Goal: Find contact information: Find contact information

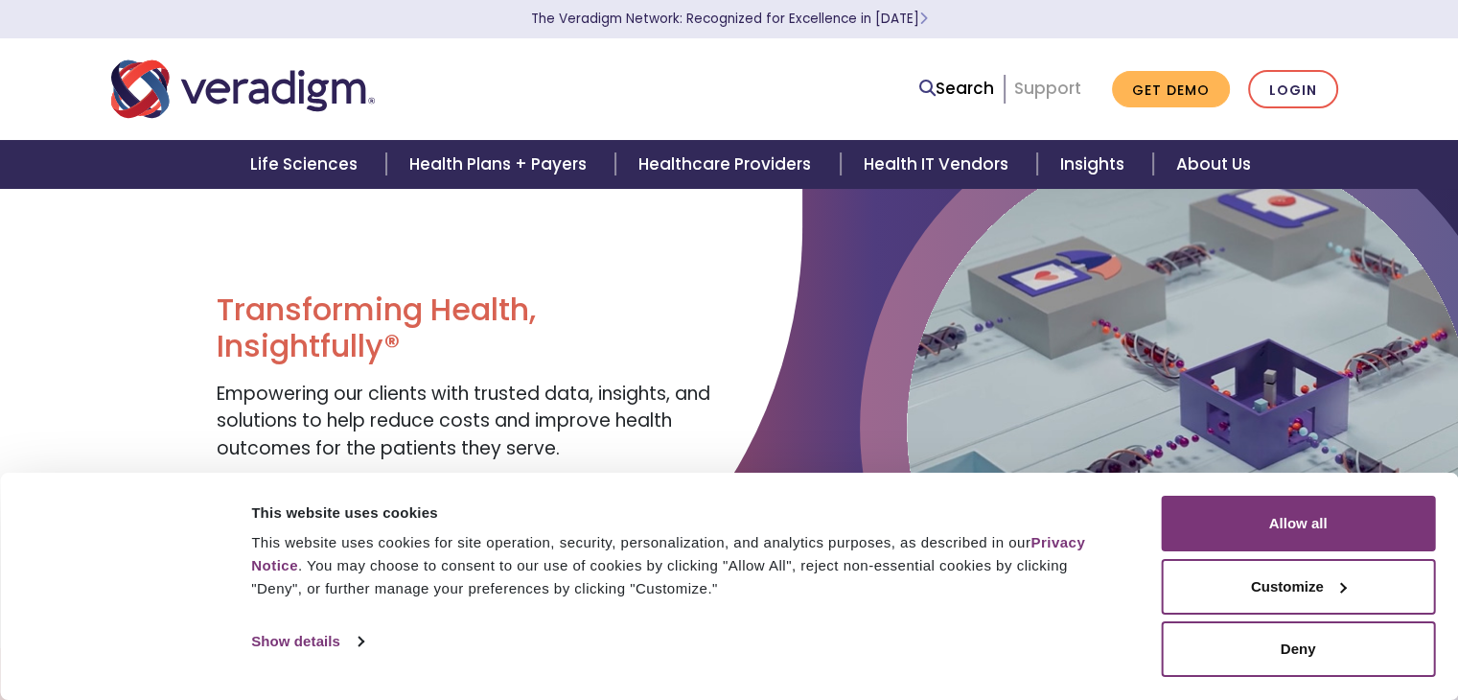
click at [1045, 86] on link "Support" at bounding box center [1047, 88] width 67 height 23
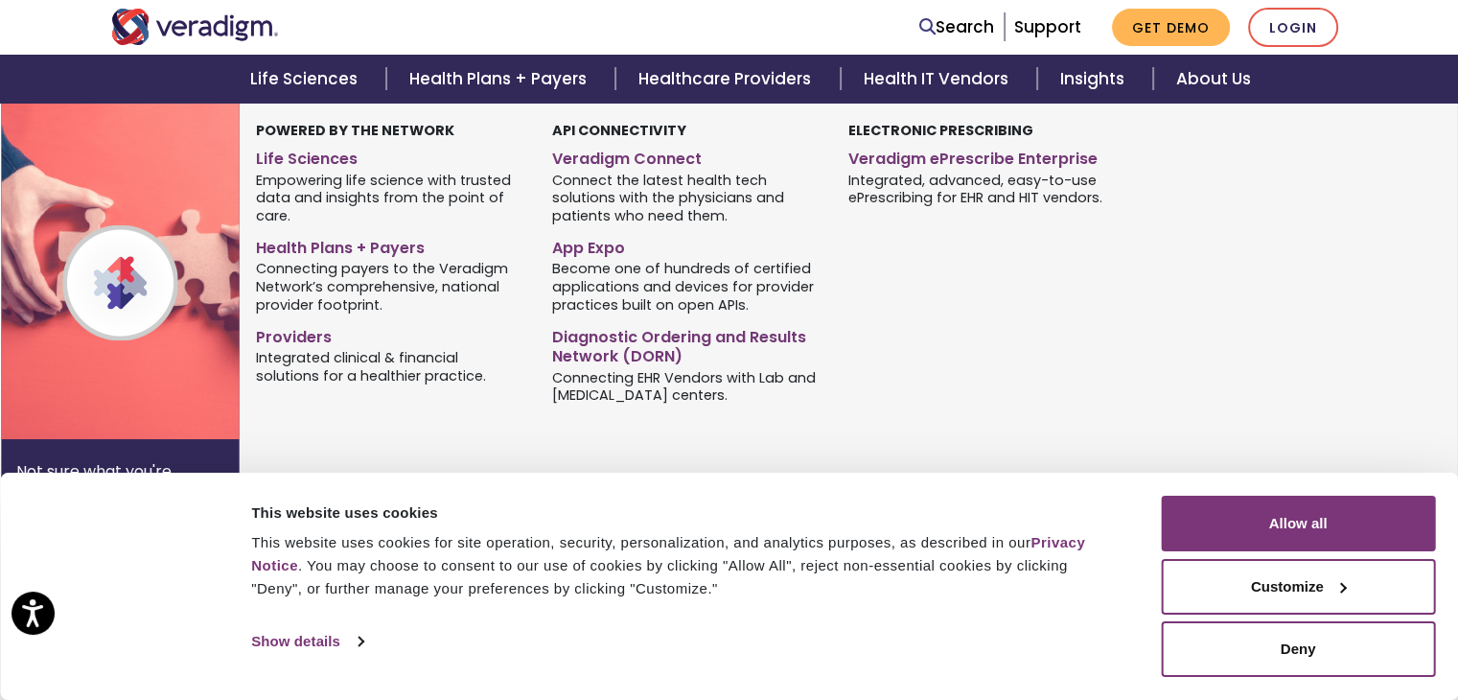
scroll to position [288, 0]
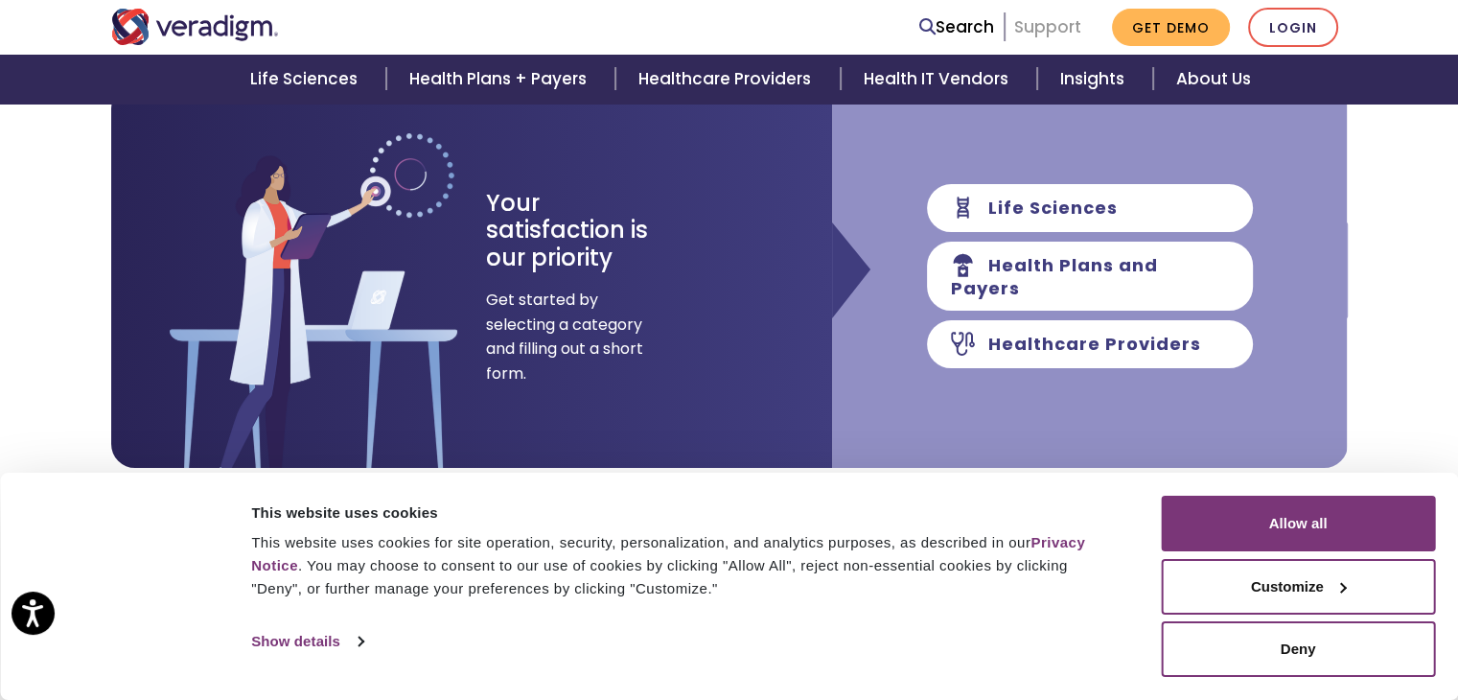
click at [1051, 32] on link "Support" at bounding box center [1047, 26] width 67 height 23
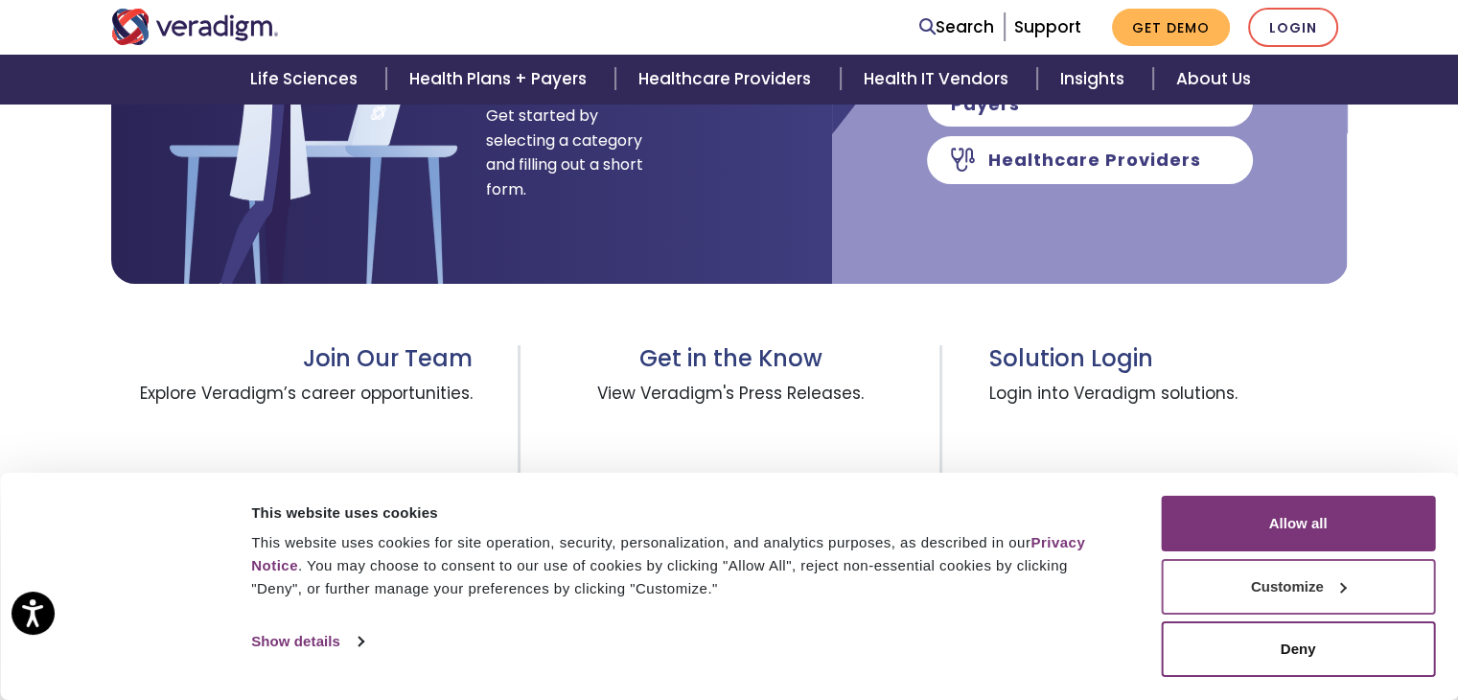
scroll to position [575, 0]
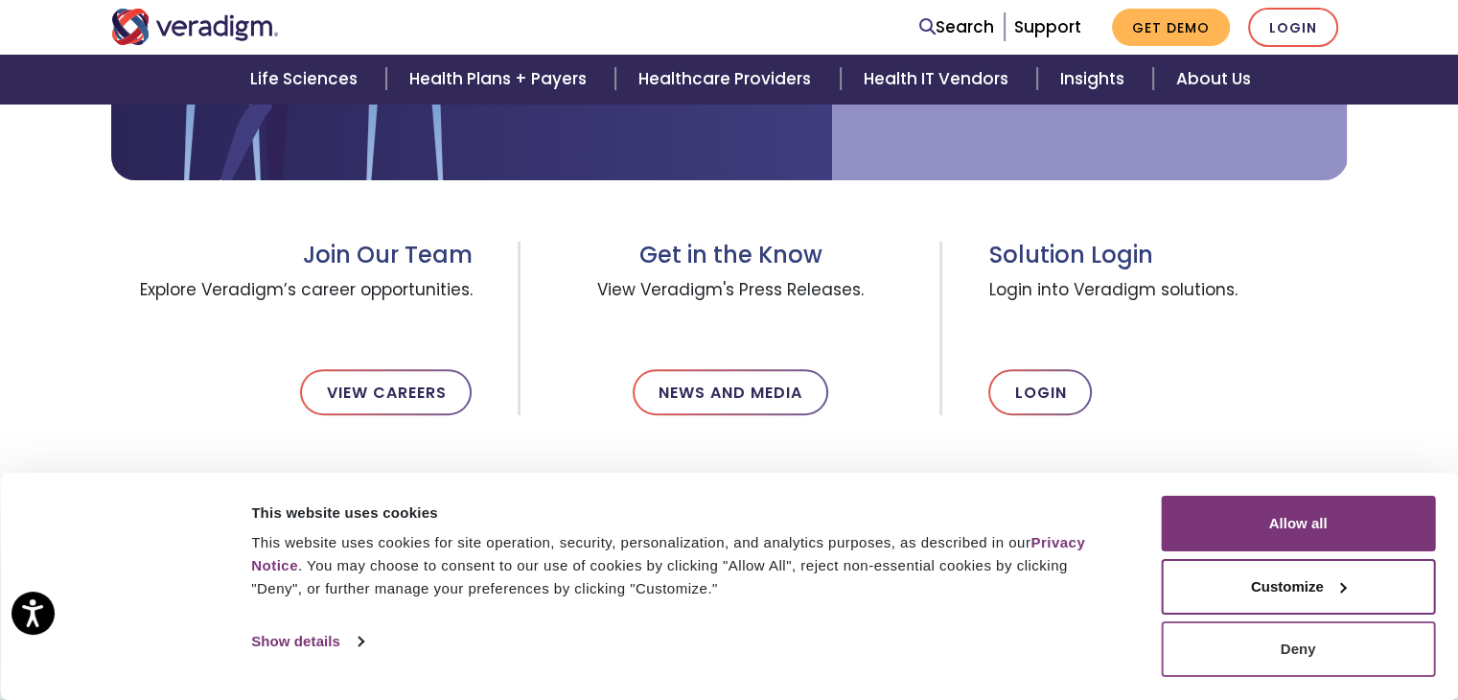
click at [1343, 641] on button "Deny" at bounding box center [1298, 649] width 274 height 56
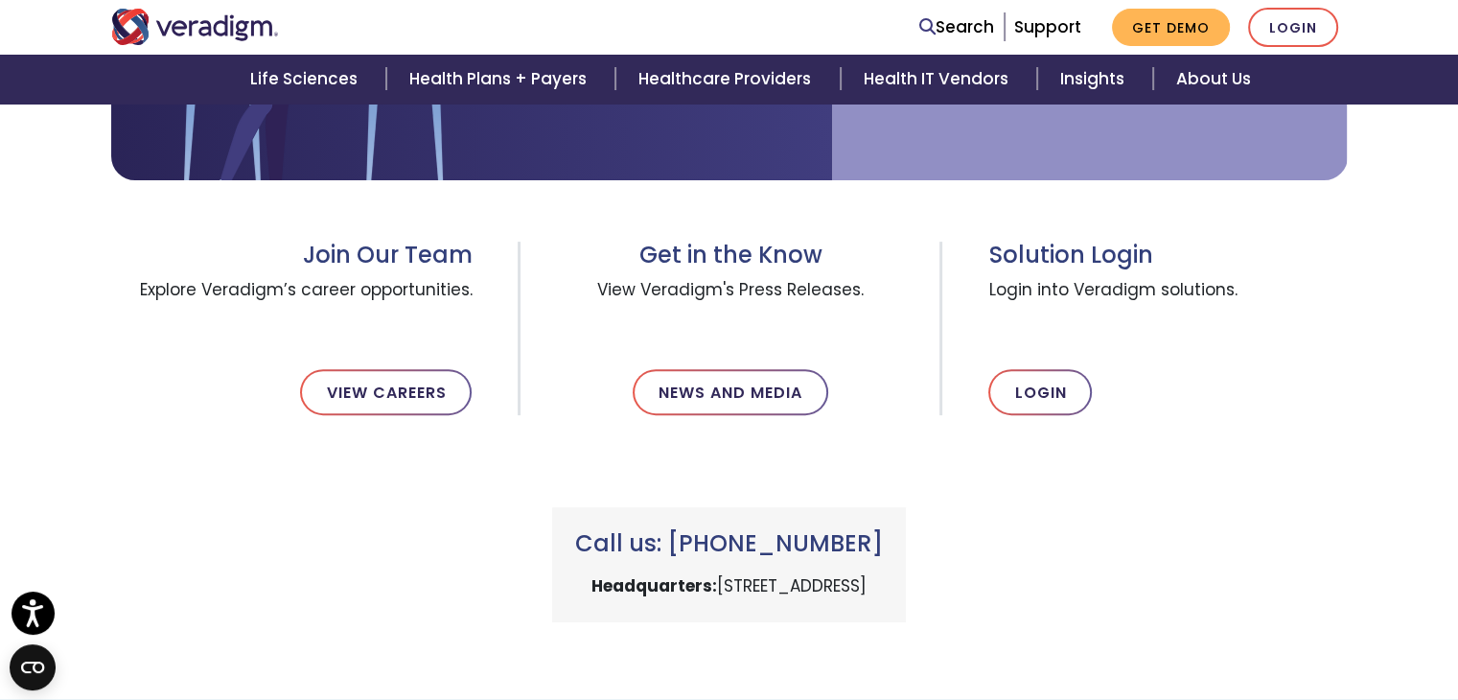
drag, startPoint x: 882, startPoint y: 547, endPoint x: 694, endPoint y: 534, distance: 188.4
click at [694, 534] on h3 "Call us: +1 (800) 877-5678" at bounding box center [729, 544] width 308 height 28
click at [874, 580] on p "Headquarters: 222 W Merchandise Mart Plaza, Chicago, IL 60654" at bounding box center [729, 586] width 308 height 26
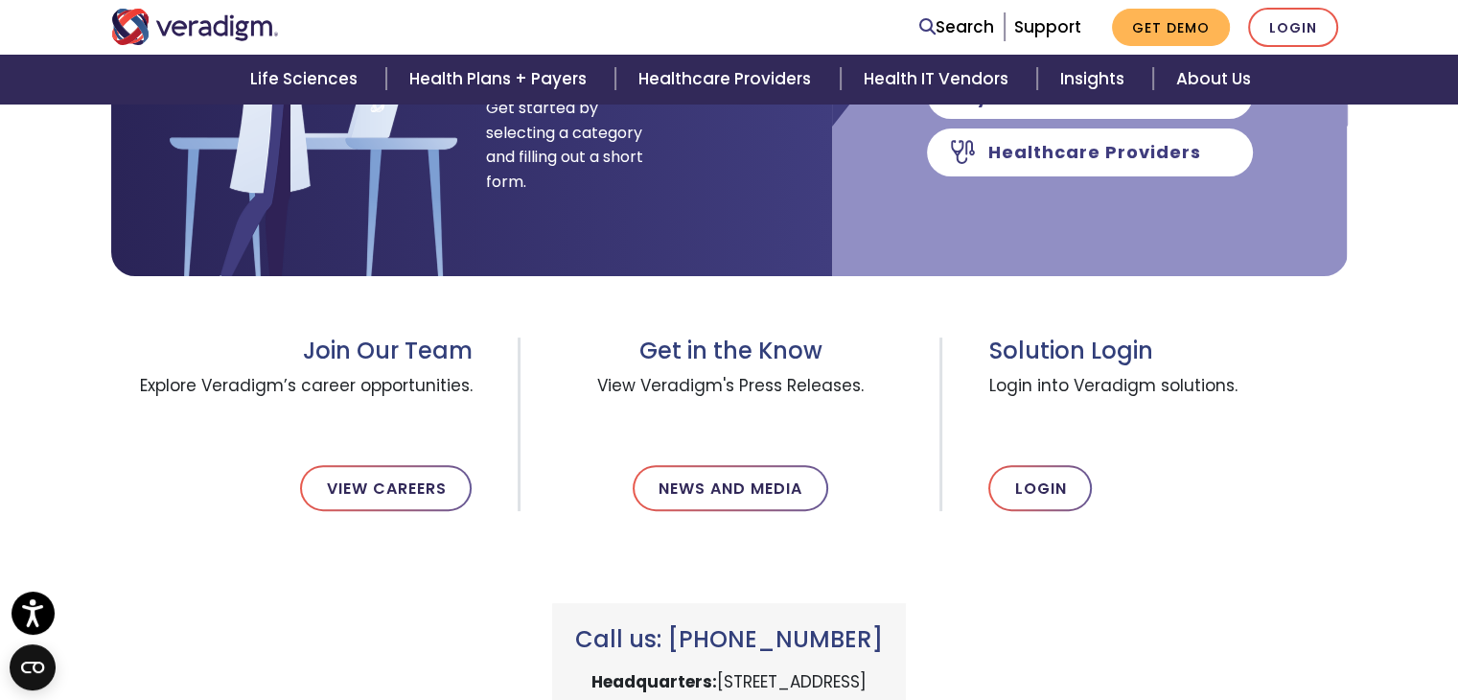
click at [636, 630] on h3 "Call us: +1 (800) 877-5678" at bounding box center [729, 640] width 308 height 28
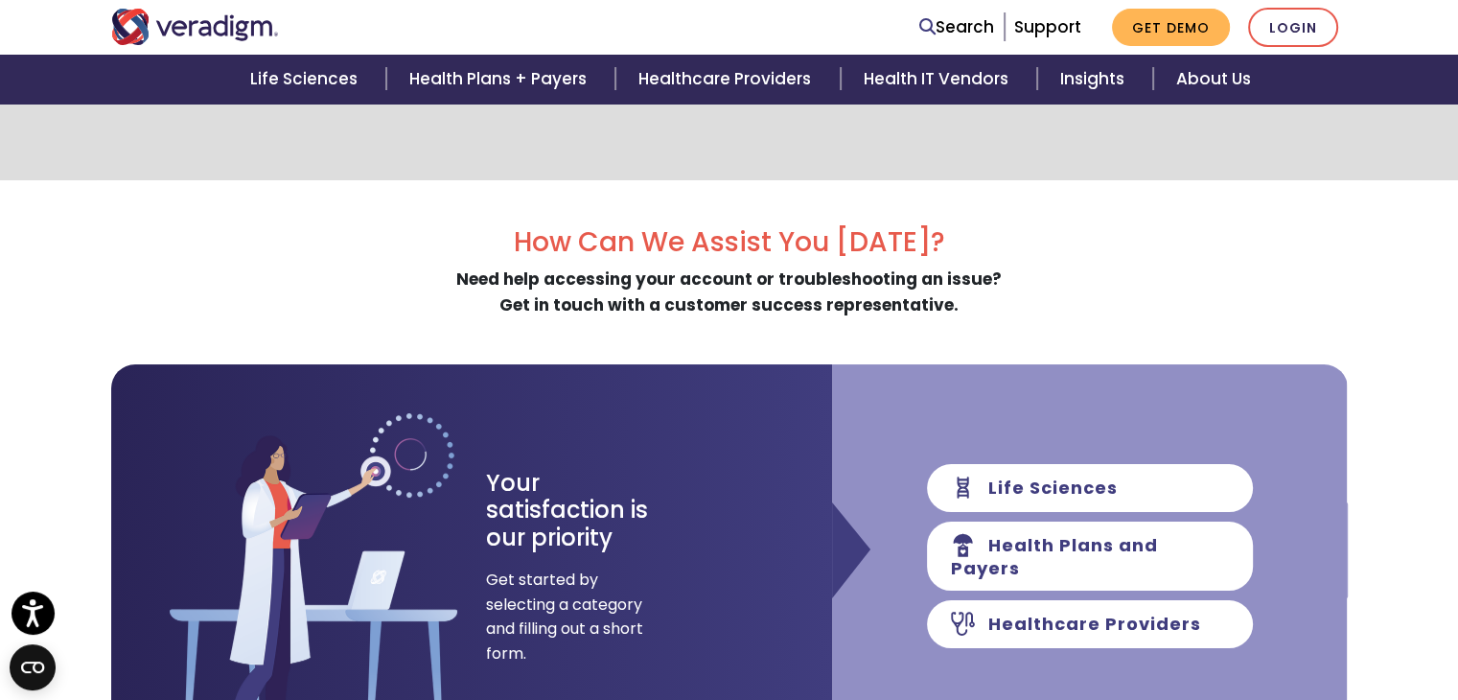
scroll to position [0, 0]
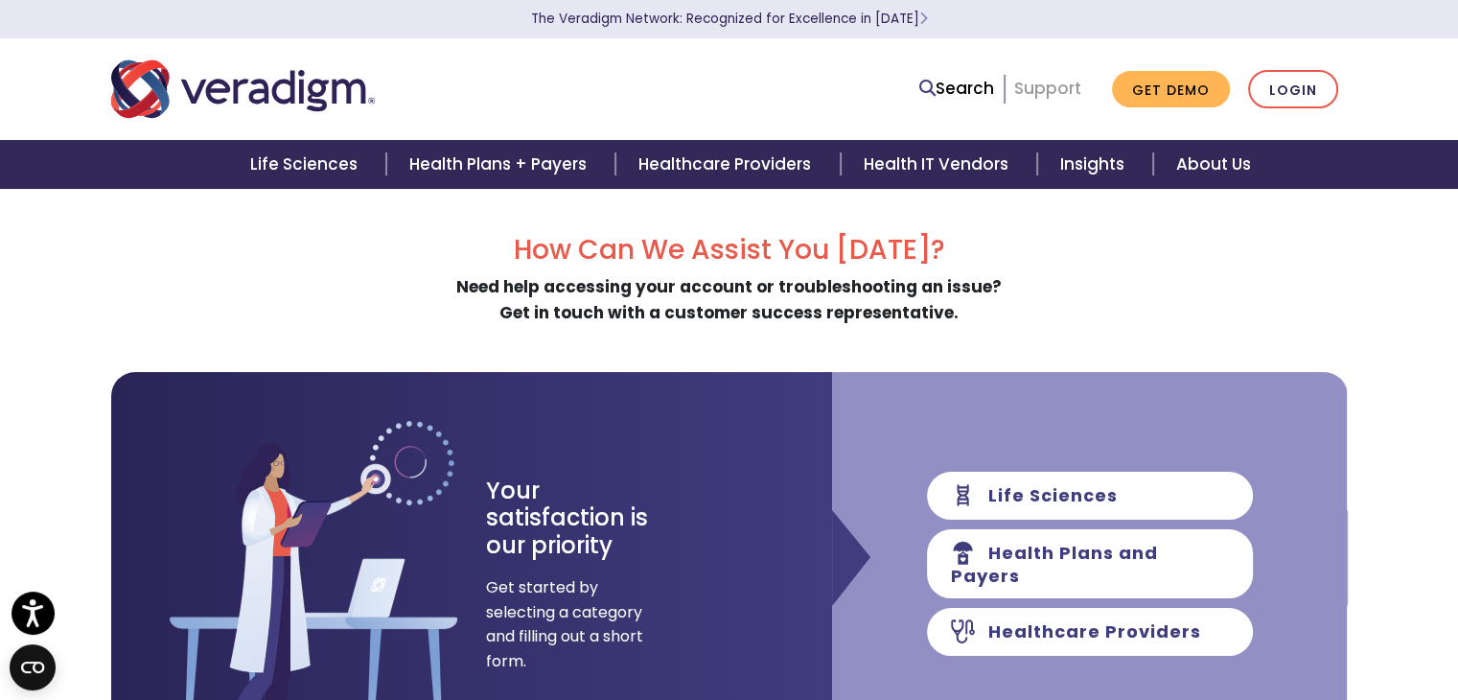
click at [1054, 86] on link "Support" at bounding box center [1047, 88] width 67 height 23
